Goal: Transaction & Acquisition: Purchase product/service

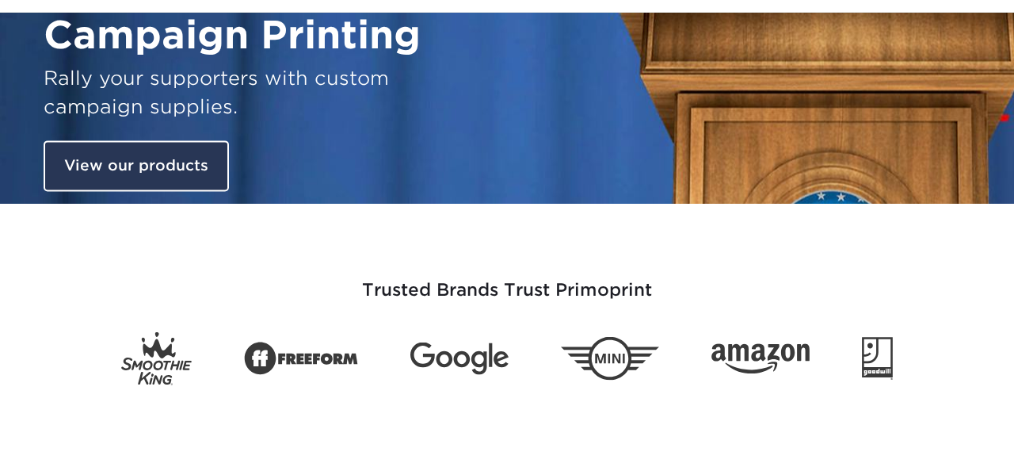
scroll to position [104, 0]
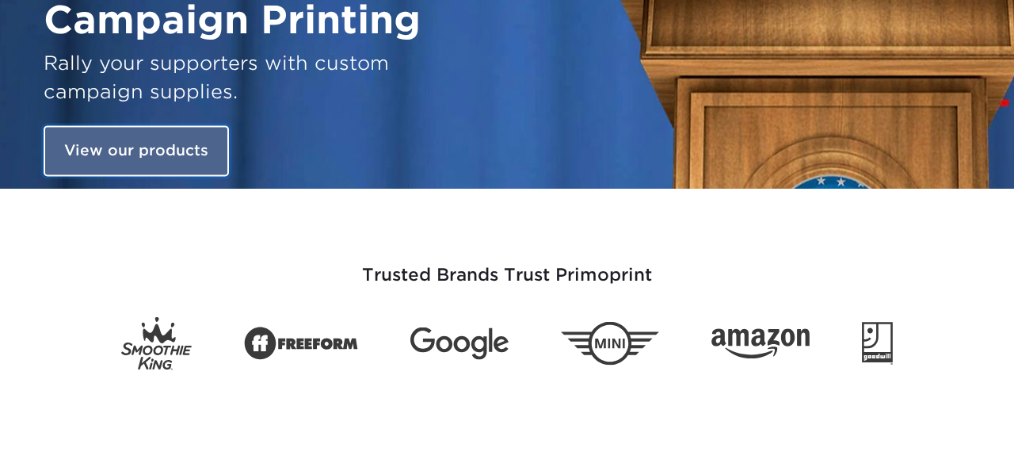
click at [134, 151] on link "View our products" at bounding box center [136, 151] width 185 height 51
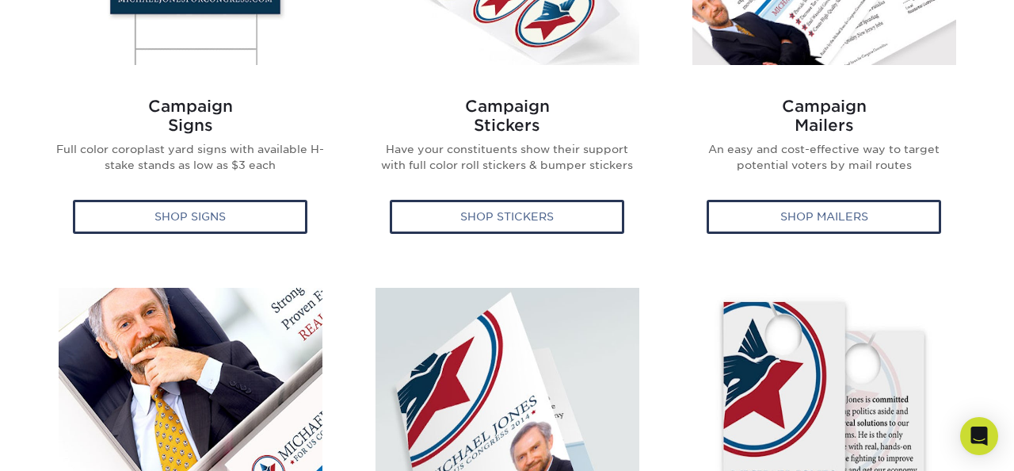
scroll to position [848, 0]
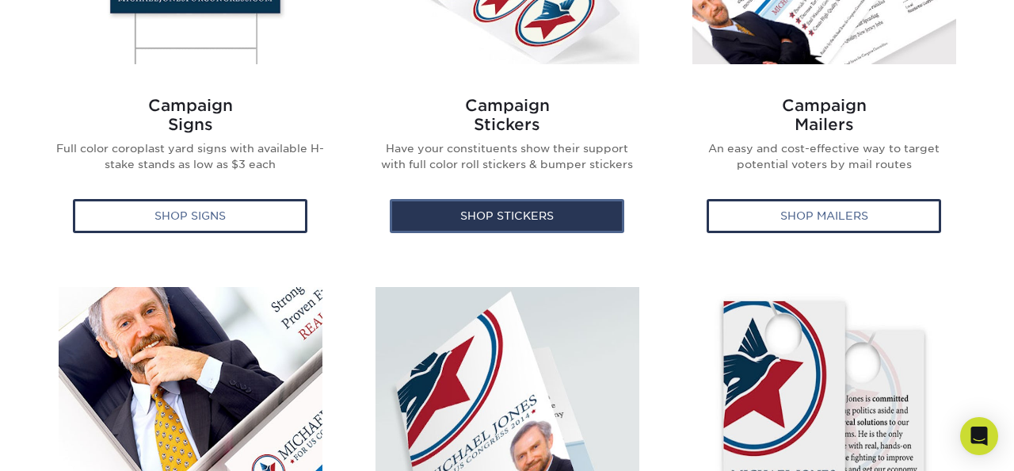
click at [483, 218] on div "Shop Stickers" at bounding box center [507, 215] width 235 height 33
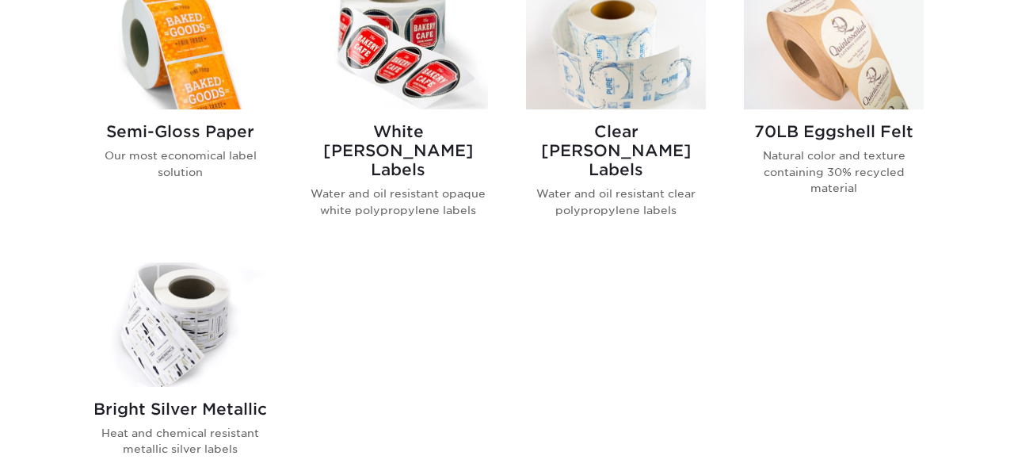
scroll to position [711, 0]
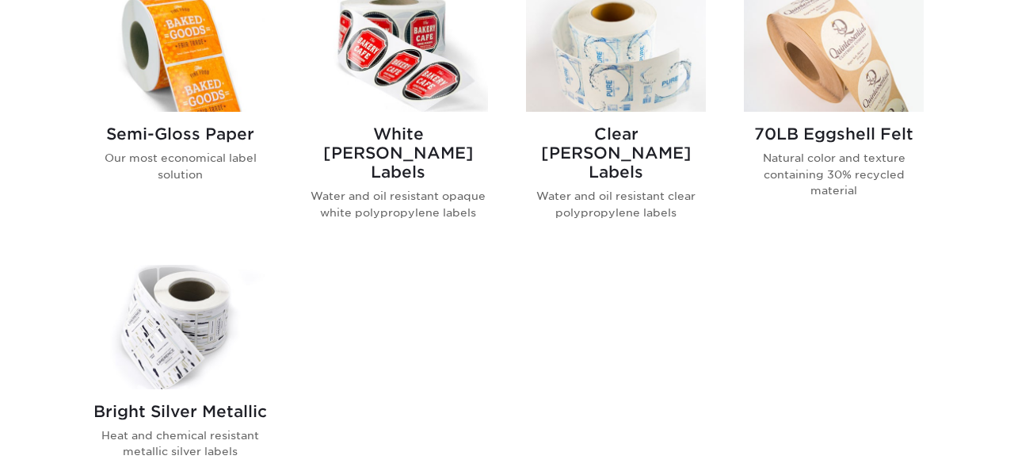
click at [206, 135] on h2 "Semi-Gloss Paper" at bounding box center [180, 133] width 180 height 19
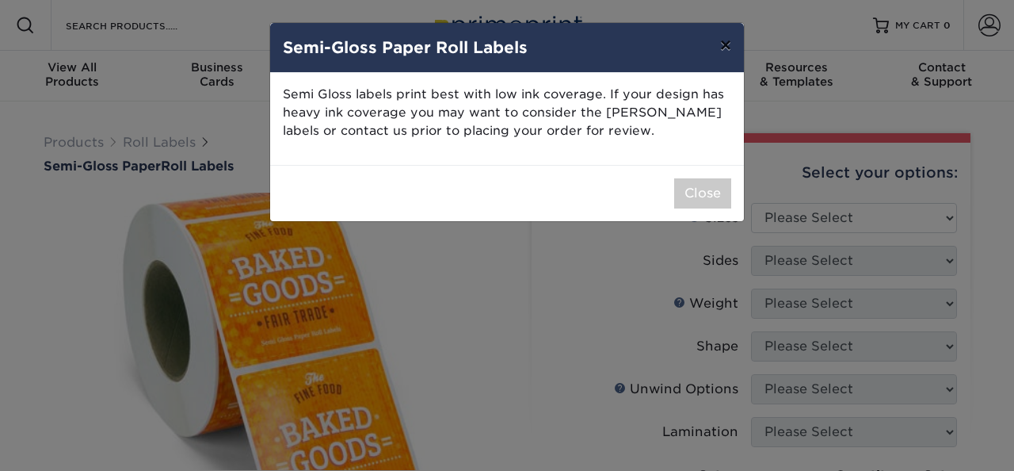
click at [721, 56] on button "×" at bounding box center [726, 45] width 36 height 44
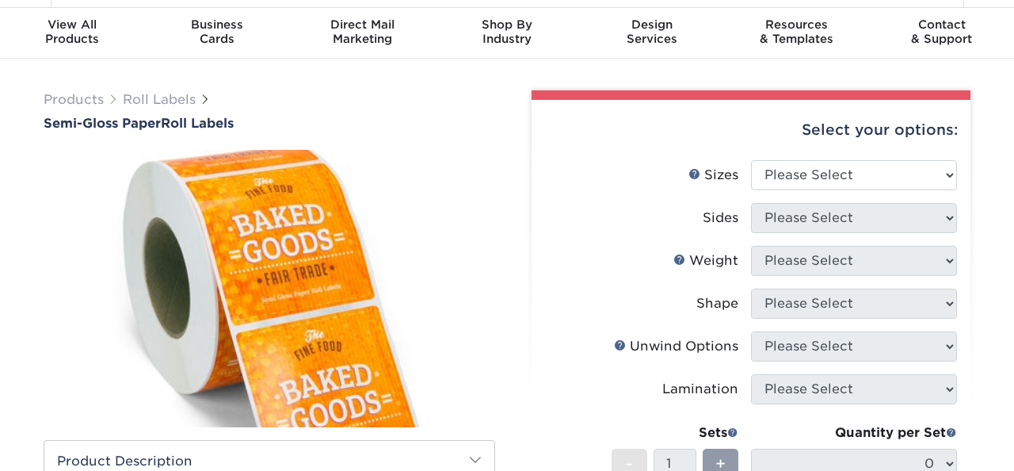
scroll to position [60, 0]
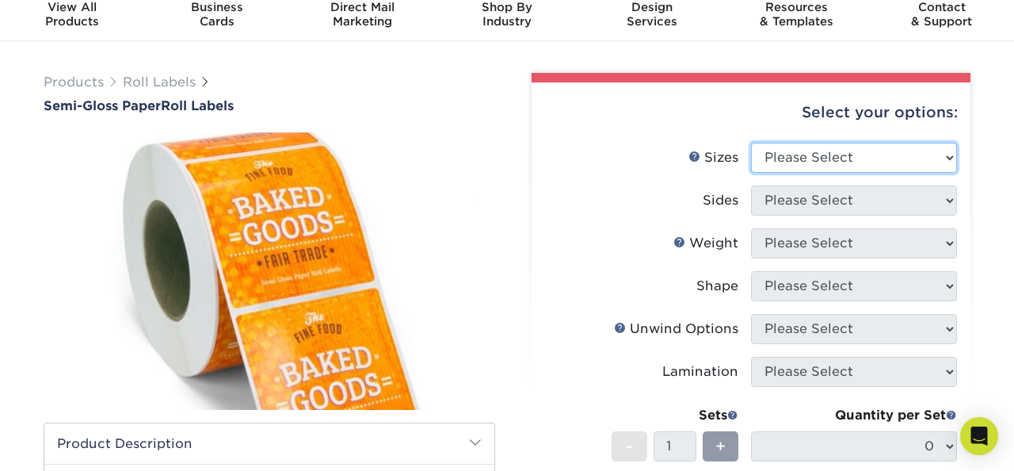
click at [940, 156] on select "Please Select 1" x 1" 1" x 2" 1" x 2.5" 1" x 3" 1.5" x 1.5" 1.5" x 2.5" 1.5" x …" at bounding box center [854, 158] width 206 height 30
select select "3.00x3.00"
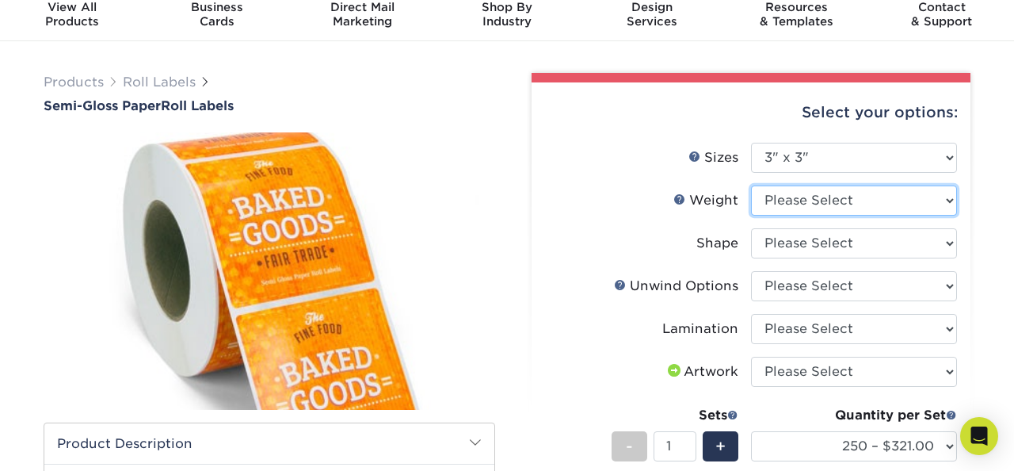
click at [948, 204] on select "Please Select SG" at bounding box center [854, 200] width 206 height 30
select select "SG"
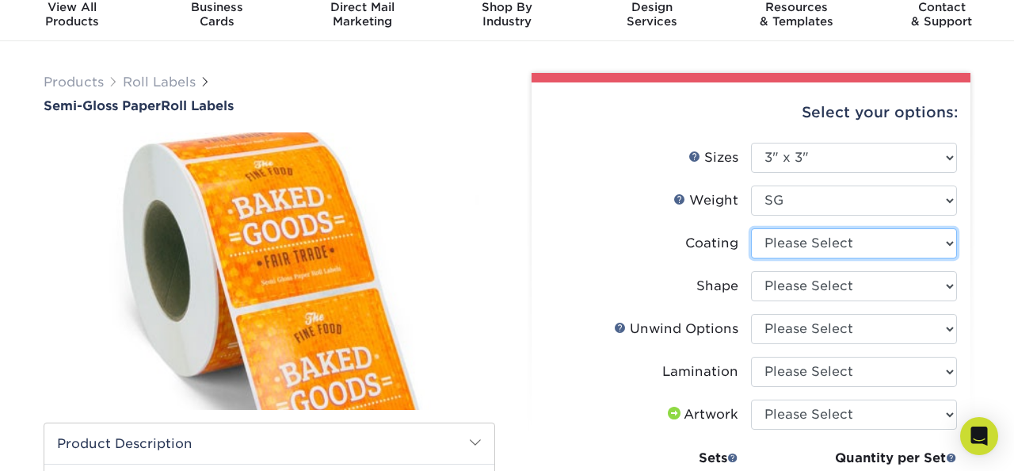
click at [917, 244] on select at bounding box center [854, 243] width 206 height 30
click at [917, 246] on select at bounding box center [854, 243] width 206 height 30
select select "3e7618de-abca-4bda-9f97-8b9129e913d8"
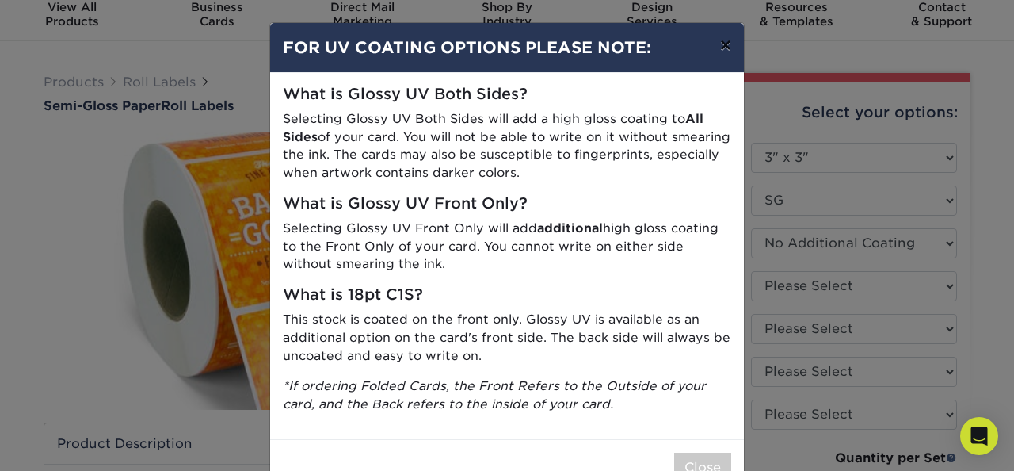
click at [730, 45] on button "×" at bounding box center [726, 45] width 36 height 44
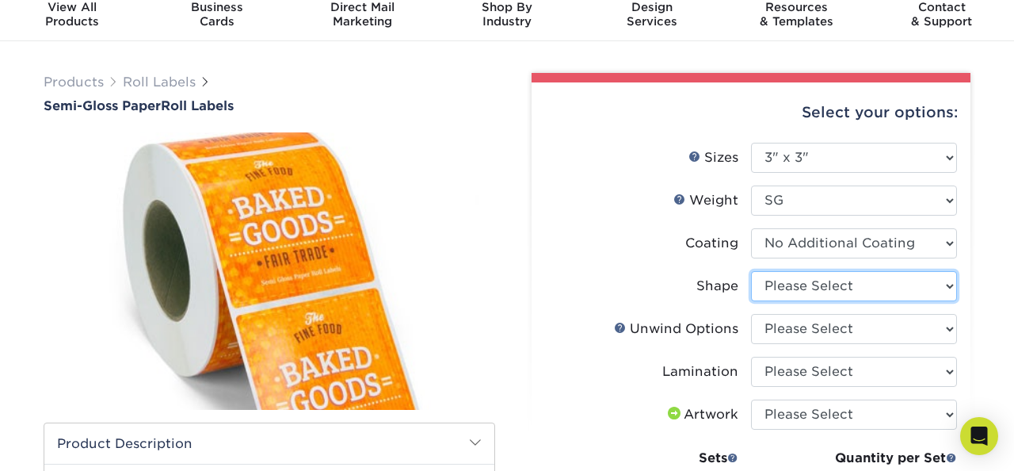
click at [938, 284] on select "Please Select Circle Square Custom" at bounding box center [854, 286] width 206 height 30
select select "6a4bfab9-463a-4bf8-bd79-c91922877206"
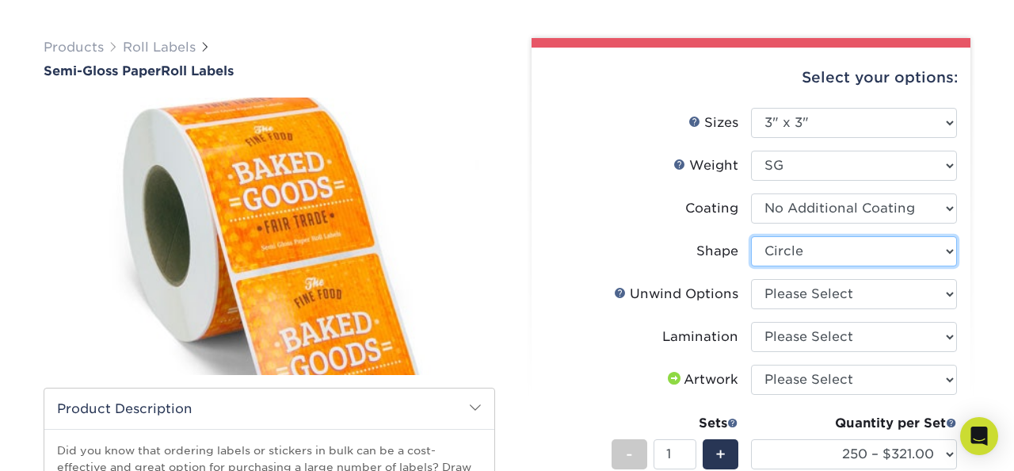
scroll to position [115, 0]
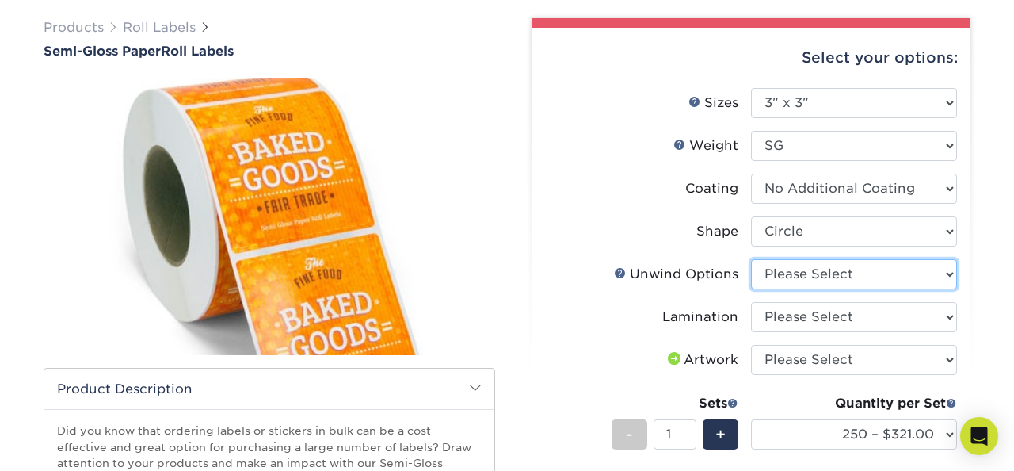
click at [932, 273] on select "Please Select Not Important Off Top (Direction #1) Off Bottom (Direction #2) Of…" at bounding box center [854, 274] width 206 height 30
select select "8b1a0725-314d-43f7-9ebe-309d4b43d313"
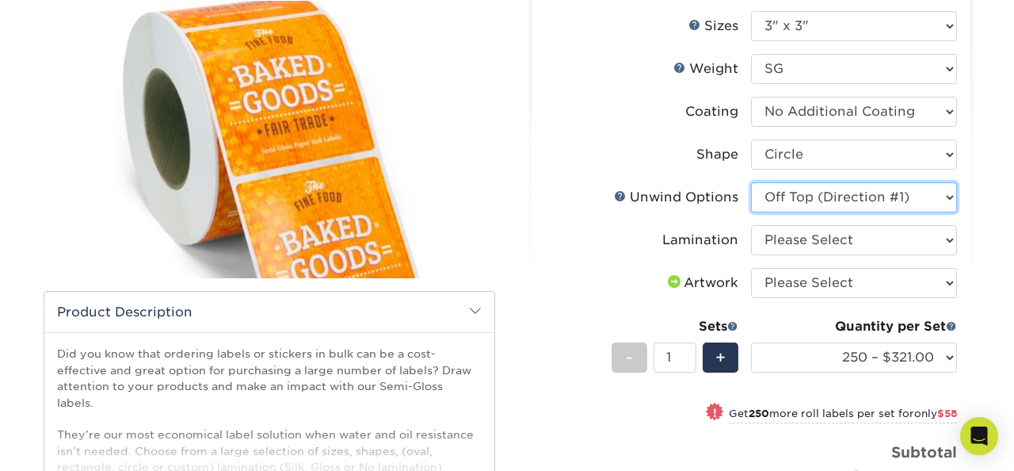
scroll to position [196, 0]
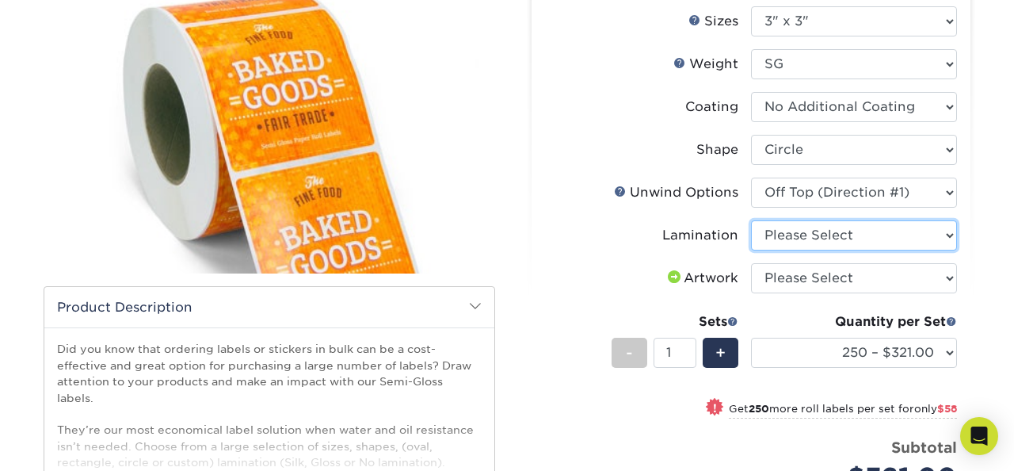
click at [933, 236] on select "Please Select Gloss Lamination No Lamination Silk" at bounding box center [854, 235] width 206 height 30
select select "e48b15b8-c421-4062-ae8c-205dfb2ea150"
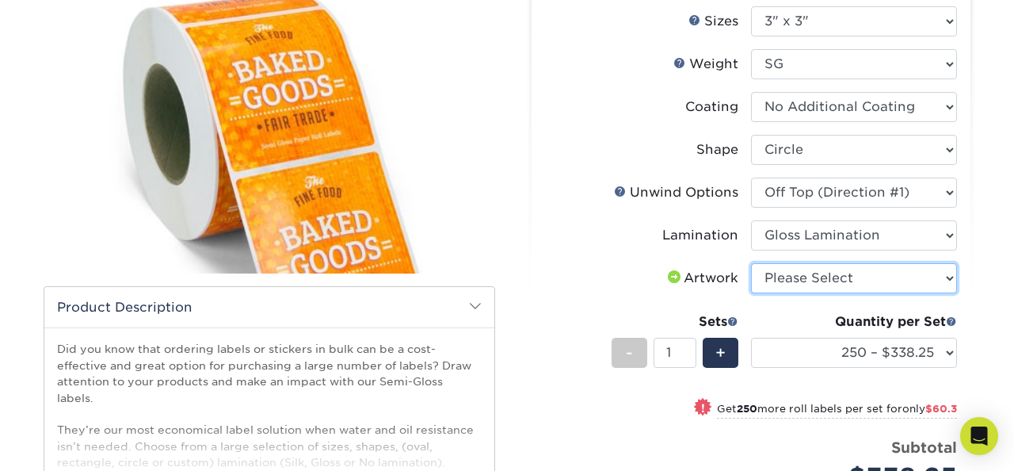
click at [918, 273] on select "Please Select I will upload files I need a design - $50" at bounding box center [854, 278] width 206 height 30
select select "upload"
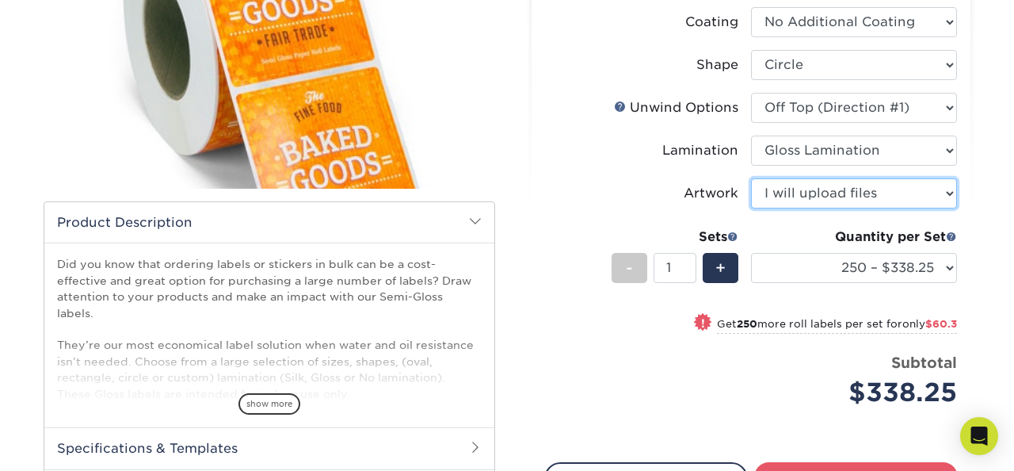
scroll to position [282, 0]
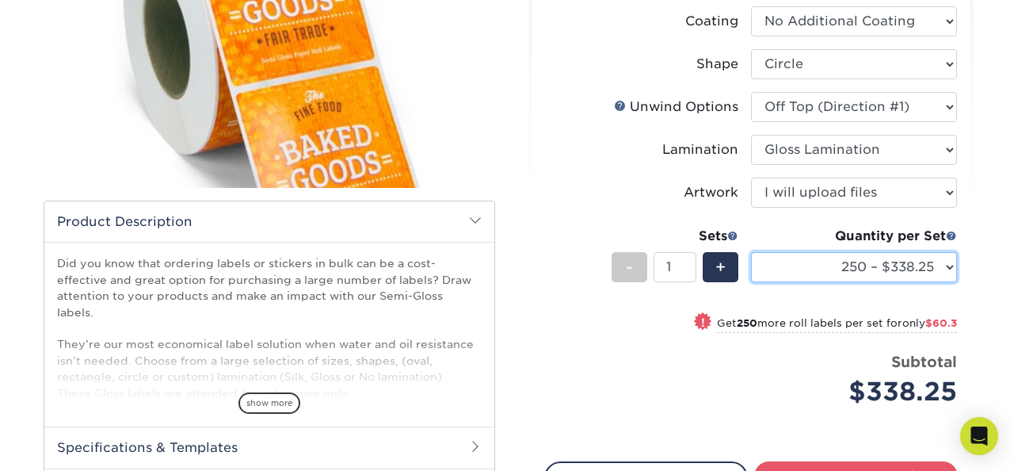
click at [938, 265] on select "250 – $338.25 500 – $398.55 1000 – $443.85 2500 – $549.45 5000 – $772.20 10000 …" at bounding box center [854, 267] width 206 height 30
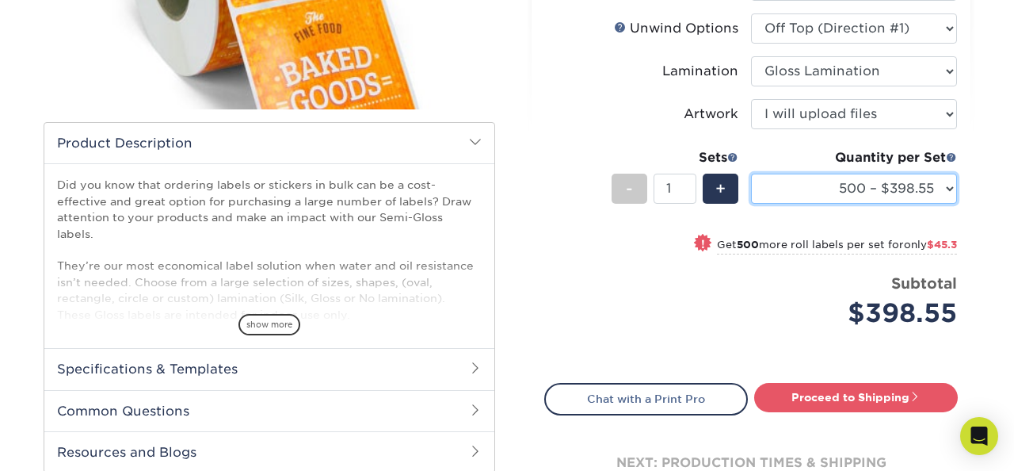
scroll to position [364, 0]
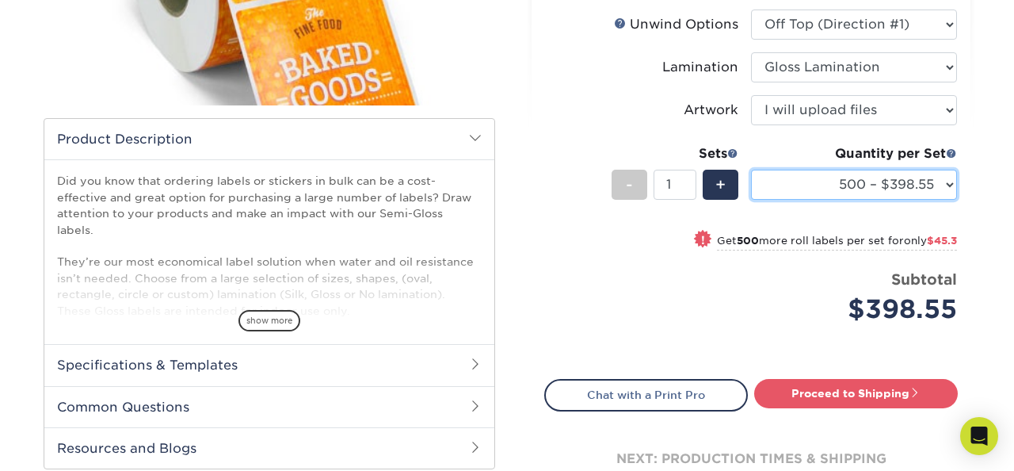
click at [940, 177] on select "250 – $338.25 500 – $398.55 1000 – $443.85 2500 – $549.45 5000 – $772.20 10000 …" at bounding box center [854, 185] width 206 height 30
select select "1000 – $443.85"
